Goal: Task Accomplishment & Management: Use online tool/utility

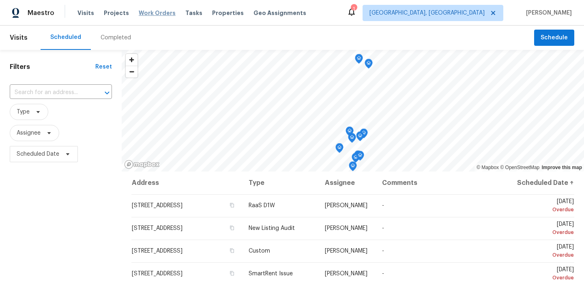
click at [153, 13] on span "Work Orders" at bounding box center [157, 13] width 37 height 8
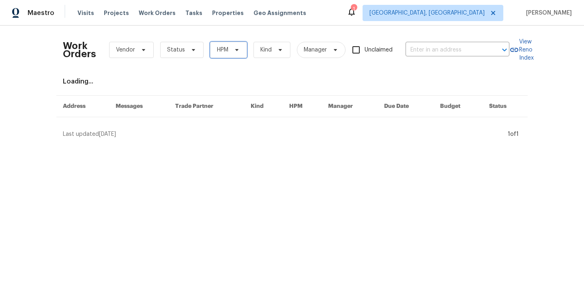
click at [234, 52] on icon at bounding box center [237, 50] width 6 height 6
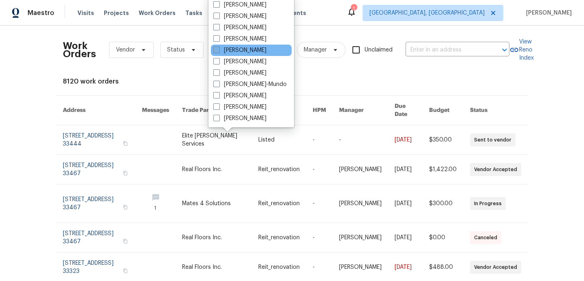
click at [215, 54] on label "[PERSON_NAME]" at bounding box center [239, 50] width 53 height 8
click at [215, 52] on input "[PERSON_NAME]" at bounding box center [215, 48] width 5 height 5
checkbox input "true"
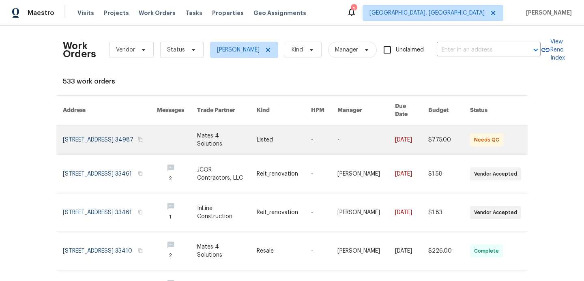
click at [193, 127] on link at bounding box center [177, 139] width 40 height 29
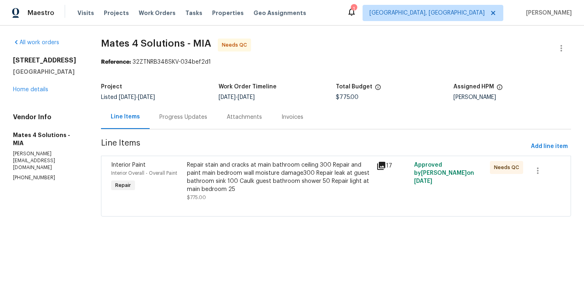
click at [285, 173] on div "Repair stain and cracks at main bathroom ceiling 300 Repair and paint main bedr…" at bounding box center [279, 177] width 185 height 32
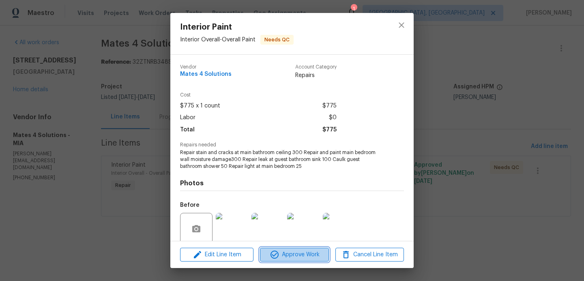
click at [290, 254] on span "Approve Work" at bounding box center [294, 255] width 64 height 10
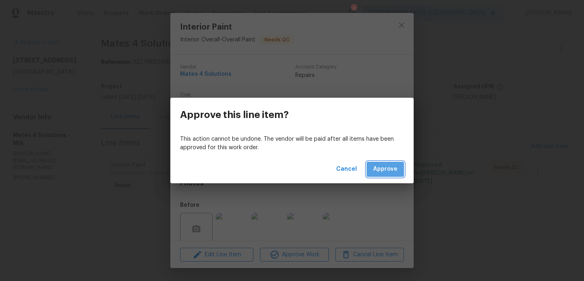
click at [388, 171] on span "Approve" at bounding box center [385, 169] width 24 height 10
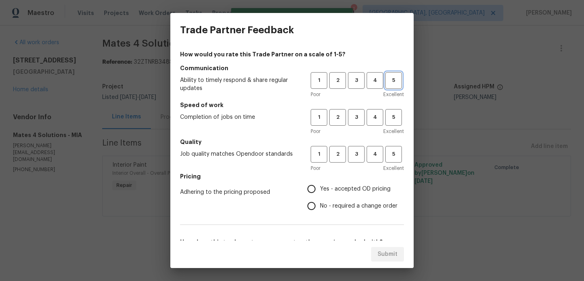
click at [394, 78] on span "5" at bounding box center [393, 80] width 15 height 9
click at [395, 112] on button "5" at bounding box center [393, 117] width 17 height 17
click at [393, 161] on button "5" at bounding box center [393, 154] width 17 height 17
click at [316, 191] on input "Yes - accepted OD pricing" at bounding box center [311, 189] width 17 height 17
radio input "true"
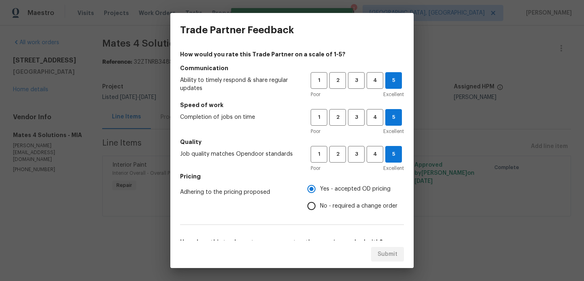
scroll to position [131, 0]
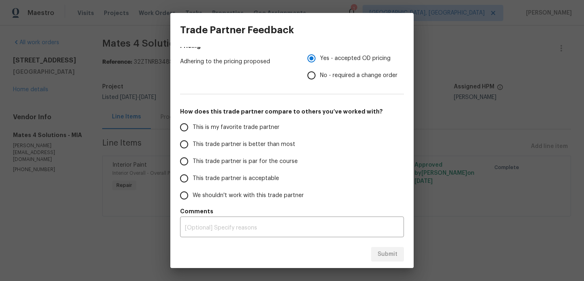
click at [185, 150] on input "This trade partner is better than most" at bounding box center [184, 144] width 17 height 17
click at [385, 256] on span "Submit" at bounding box center [388, 254] width 20 height 10
radio input "true"
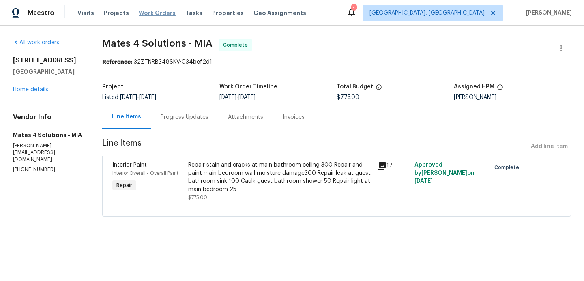
click at [144, 11] on span "Work Orders" at bounding box center [157, 13] width 37 height 8
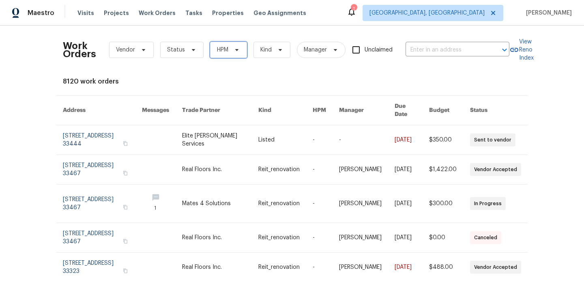
click at [228, 54] on span "HPM" at bounding box center [228, 50] width 37 height 16
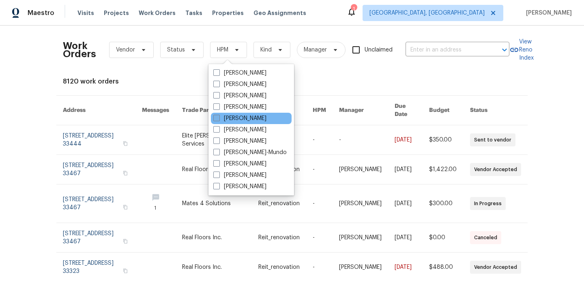
click at [214, 120] on span at bounding box center [216, 118] width 6 height 6
click at [214, 120] on input "[PERSON_NAME]" at bounding box center [215, 116] width 5 height 5
checkbox input "true"
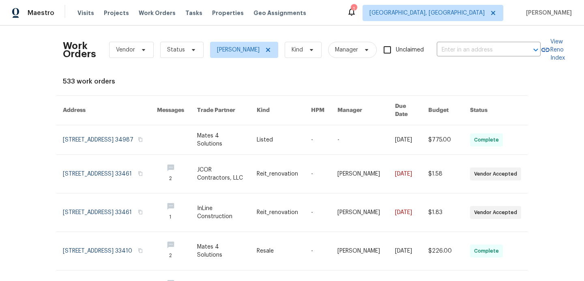
click at [220, 17] on div "Visits Projects Work Orders Tasks Properties Geo Assignments" at bounding box center [196, 13] width 239 height 16
click at [223, 9] on span "Properties" at bounding box center [228, 13] width 32 height 8
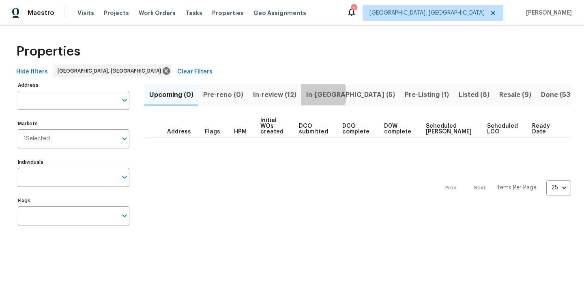
click at [316, 95] on span "In-[GEOGRAPHIC_DATA] (5)" at bounding box center [350, 94] width 89 height 11
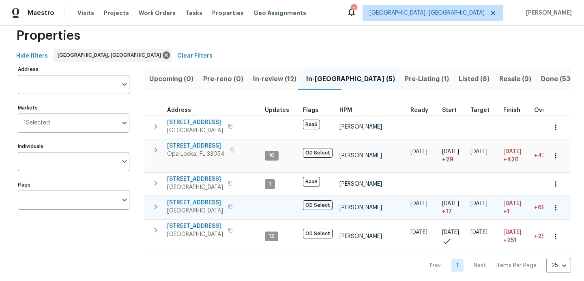
scroll to position [12, 0]
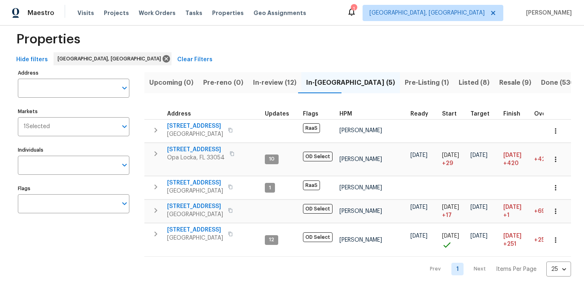
click at [405, 79] on span "Pre-Listing (1)" at bounding box center [427, 82] width 44 height 11
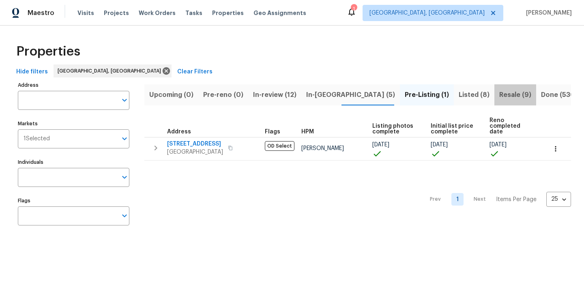
click at [499, 99] on span "Resale (9)" at bounding box center [515, 94] width 32 height 11
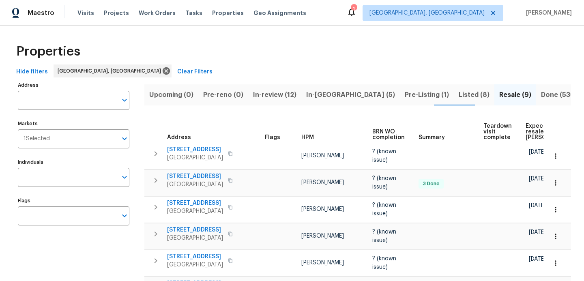
click at [273, 95] on span "In-review (12)" at bounding box center [274, 94] width 43 height 11
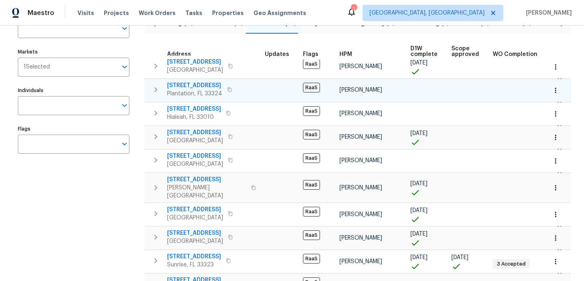
scroll to position [165, 0]
